Goal: Task Accomplishment & Management: Use online tool/utility

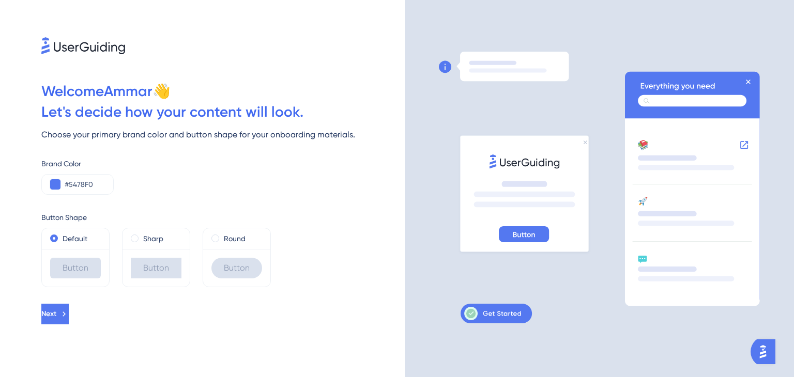
click at [81, 327] on div "Welcome [PERSON_NAME] 👋 Let ' s decide how your content will look. Choose your …" at bounding box center [202, 188] width 405 height 377
click at [69, 320] on button "Next" at bounding box center [54, 314] width 27 height 21
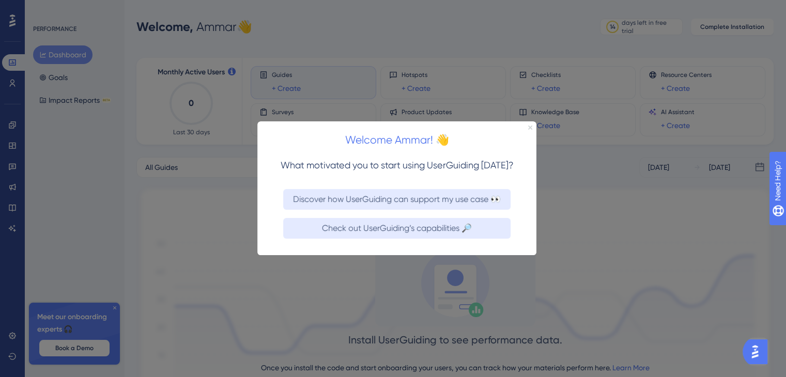
click at [531, 127] on icon "Close Preview" at bounding box center [530, 128] width 4 height 4
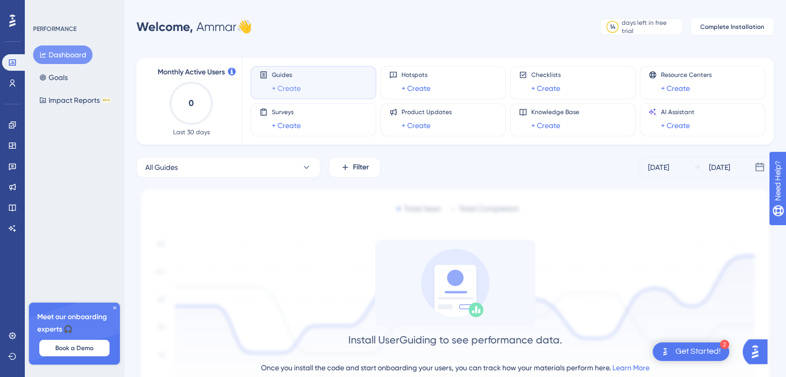
click at [284, 88] on link "+ Create" at bounding box center [286, 88] width 29 height 12
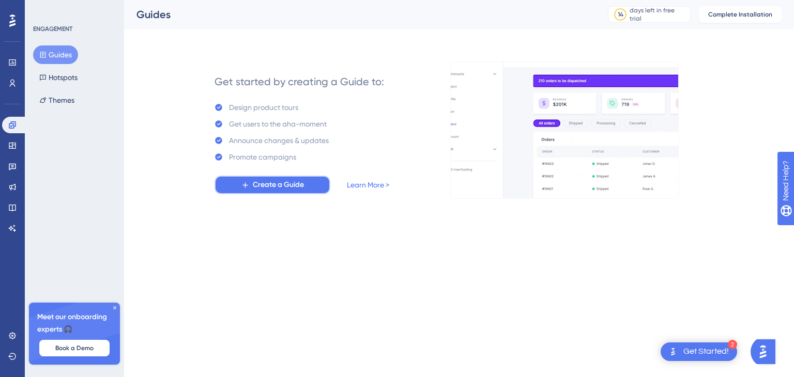
click at [285, 189] on span "Create a Guide" at bounding box center [278, 185] width 51 height 12
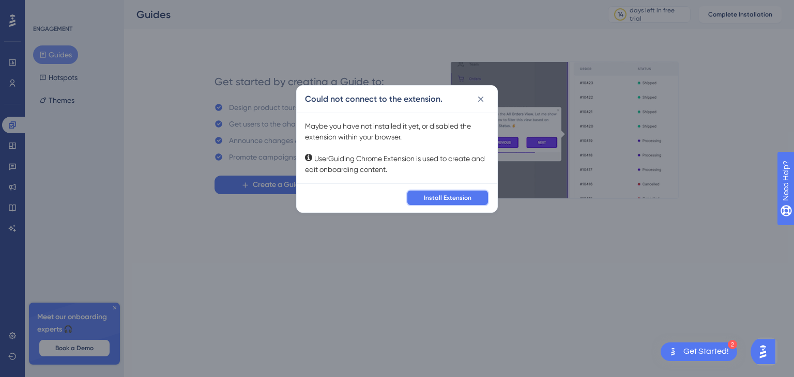
click at [440, 194] on span "Install Extension" at bounding box center [448, 198] width 48 height 8
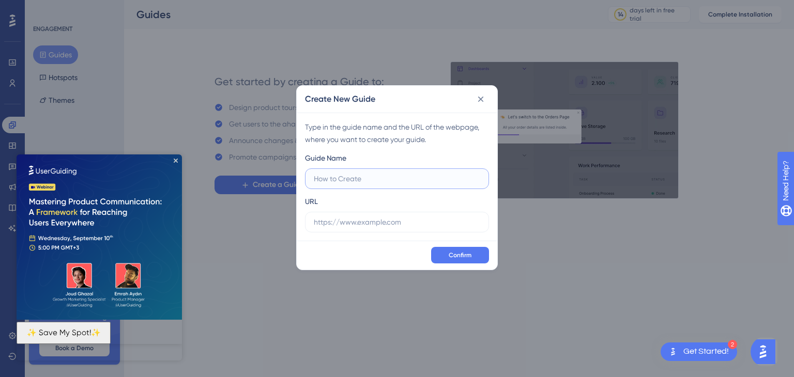
click at [416, 181] on input "text" at bounding box center [397, 178] width 166 height 11
type input "G"
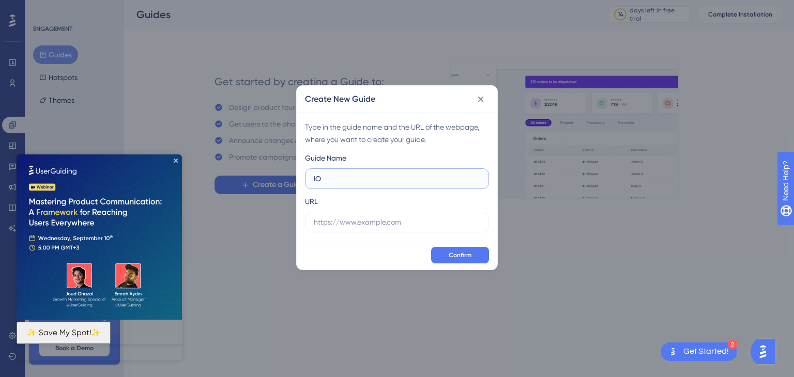
type input "I"
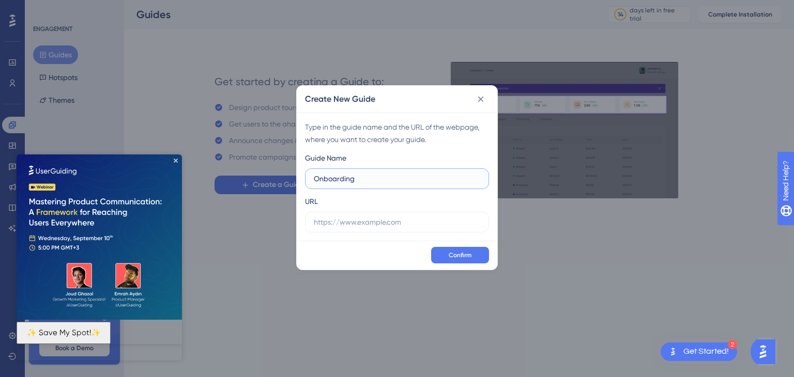
type input "Onboarding"
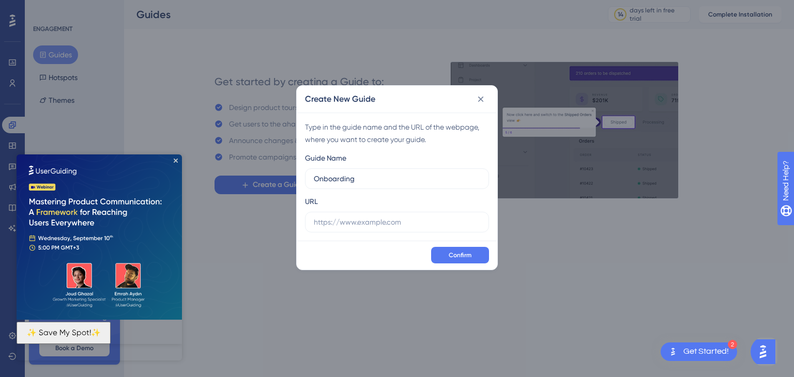
click at [173, 160] on img at bounding box center [99, 236] width 165 height 165
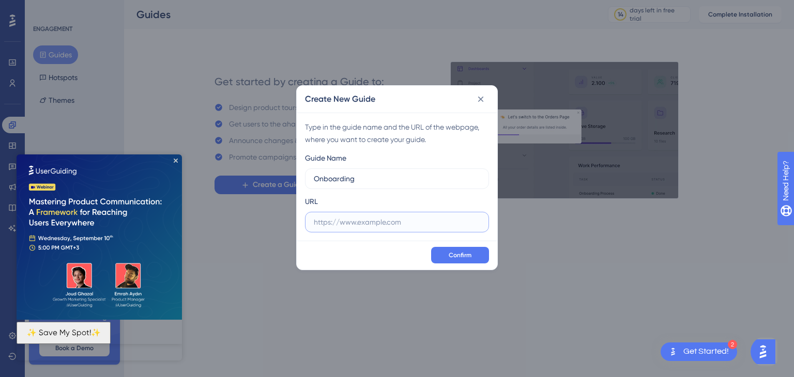
click at [364, 220] on input "text" at bounding box center [397, 221] width 166 height 11
paste input "[URL][DOMAIN_NAME]"
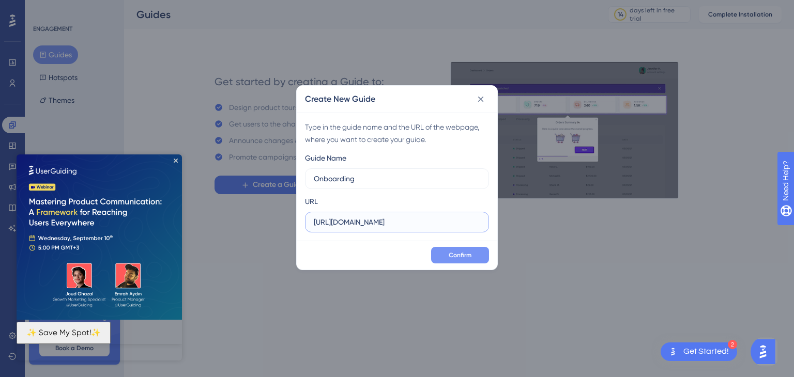
type input "[URL][DOMAIN_NAME]"
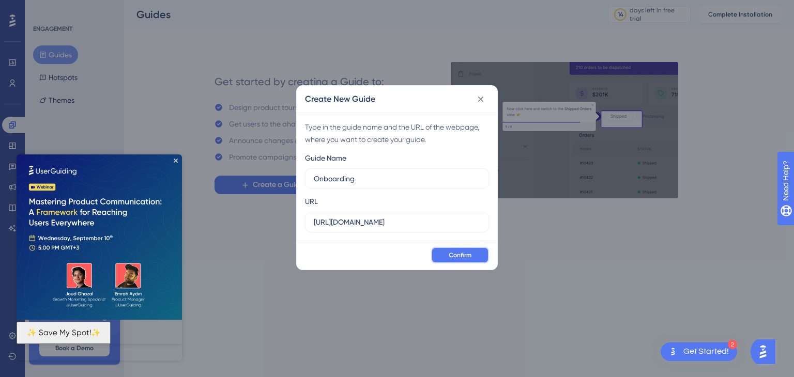
click at [445, 248] on button "Confirm" at bounding box center [460, 255] width 58 height 17
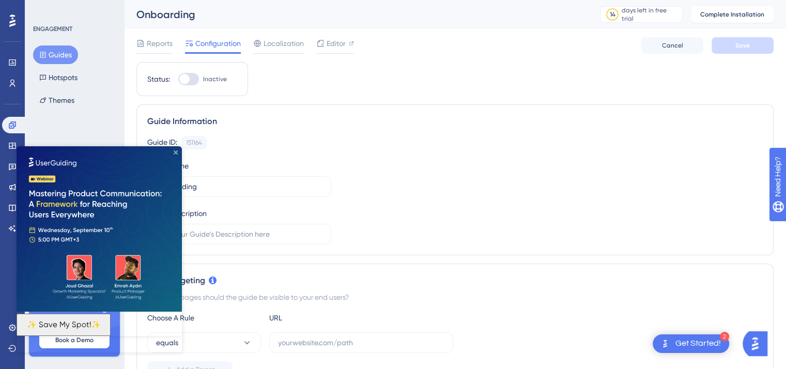
click at [176, 152] on icon "Close Preview" at bounding box center [176, 152] width 4 height 4
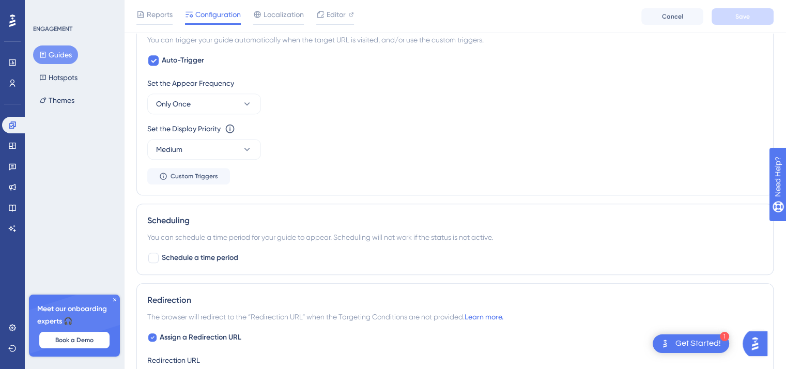
scroll to position [485, 0]
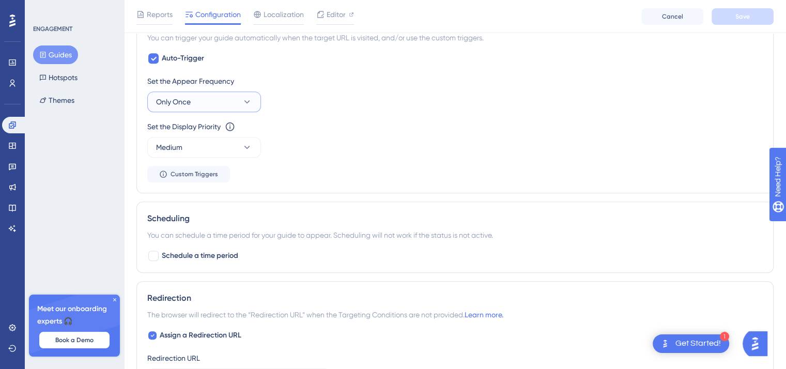
click at [239, 105] on button "Only Once" at bounding box center [204, 101] width 114 height 21
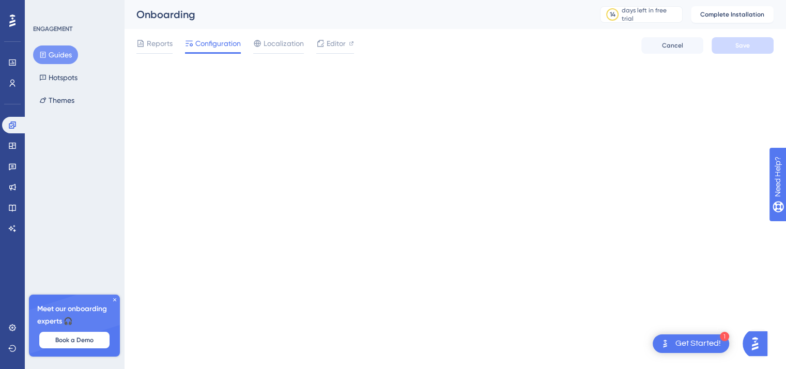
scroll to position [0, 0]
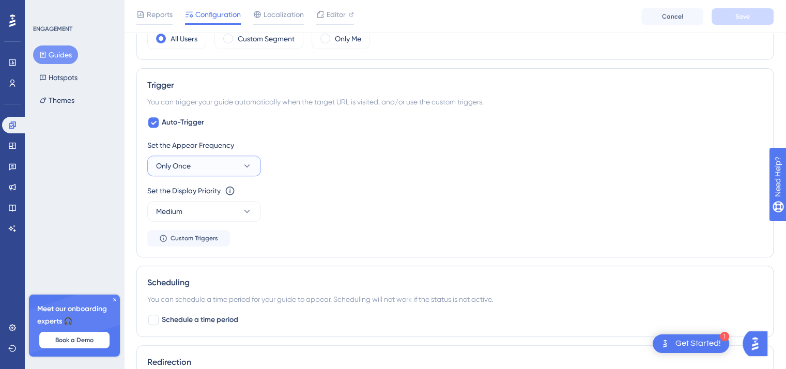
click at [225, 169] on button "Only Once" at bounding box center [204, 166] width 114 height 21
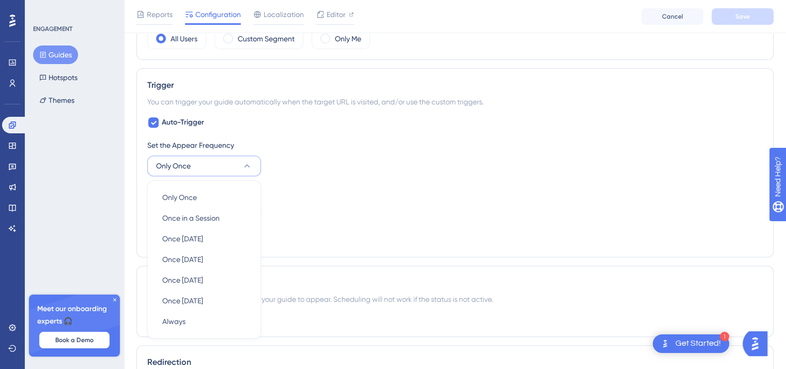
scroll to position [488, 0]
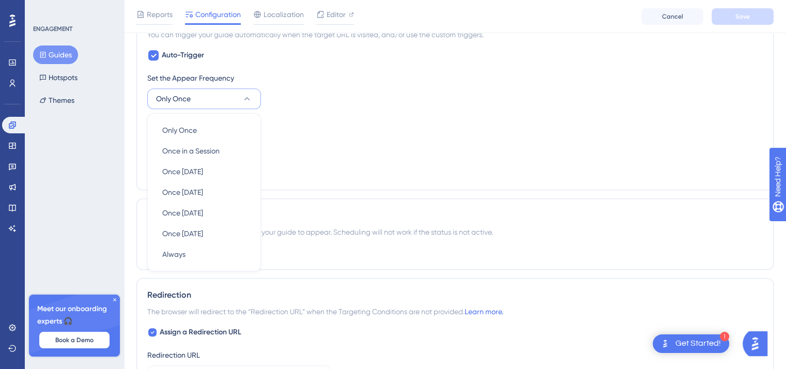
click at [318, 173] on div "Set the Appear Frequency Only Once Only Once Only Once Once in a Session Once i…" at bounding box center [454, 125] width 615 height 107
